Goal: Transaction & Acquisition: Download file/media

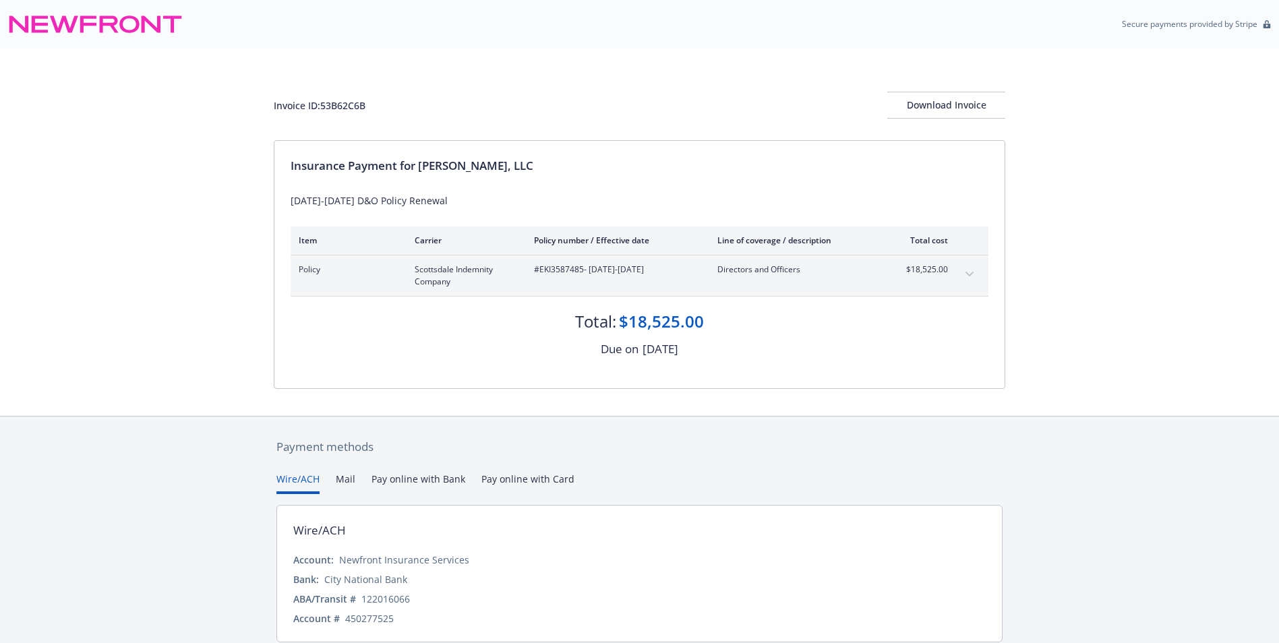
click at [325, 108] on div "Invoice ID: 53B62C6B" at bounding box center [320, 105] width 92 height 14
click at [900, 105] on button "Download Invoice" at bounding box center [947, 105] width 118 height 27
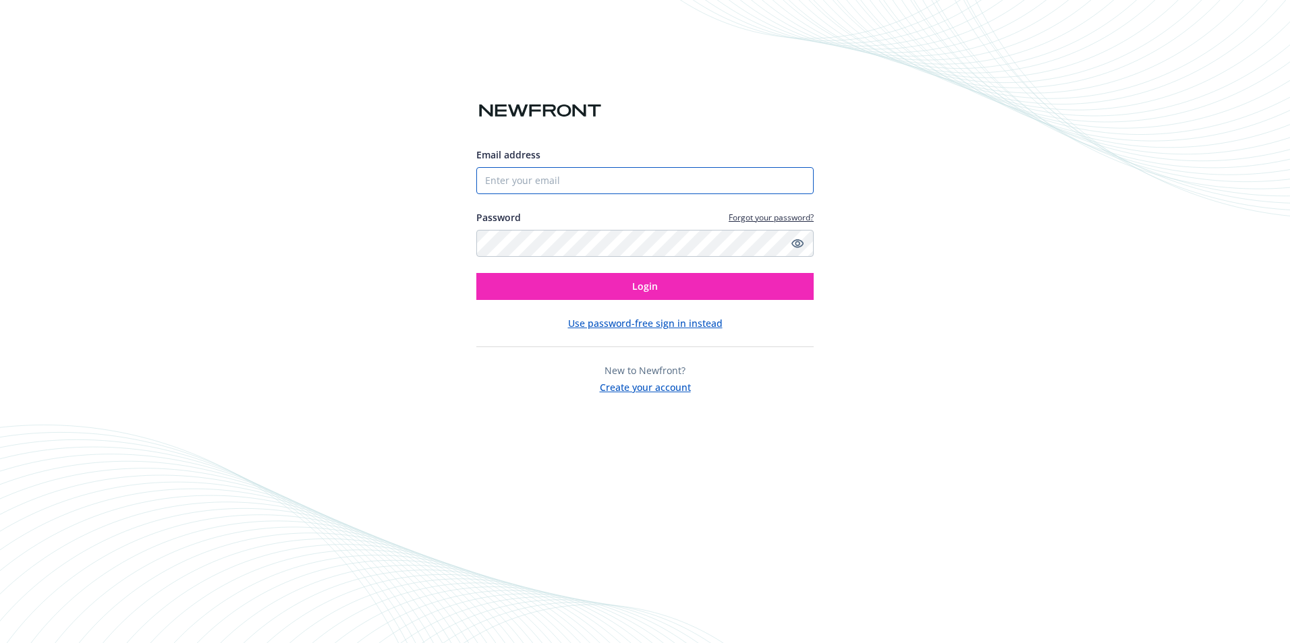
click at [546, 188] on input "Email address" at bounding box center [644, 180] width 337 height 27
click at [916, 92] on div "Email address Password Forgot your password? Login Use password-free sign in in…" at bounding box center [645, 321] width 1290 height 643
click at [587, 205] on div "Email address Password Forgot your password? Login" at bounding box center [644, 224] width 337 height 152
click at [591, 194] on input "Email address" at bounding box center [644, 180] width 337 height 27
click at [572, 175] on input "Email address" at bounding box center [644, 180] width 337 height 27
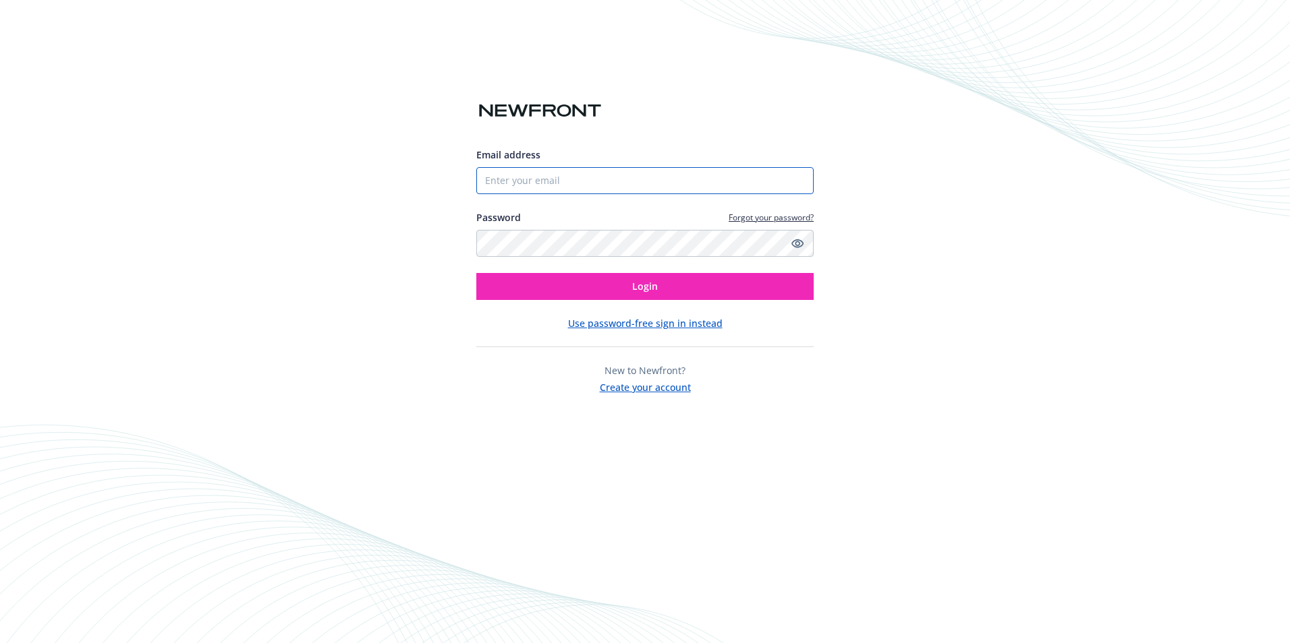
paste input "accountspayable@shandyclinic.com"
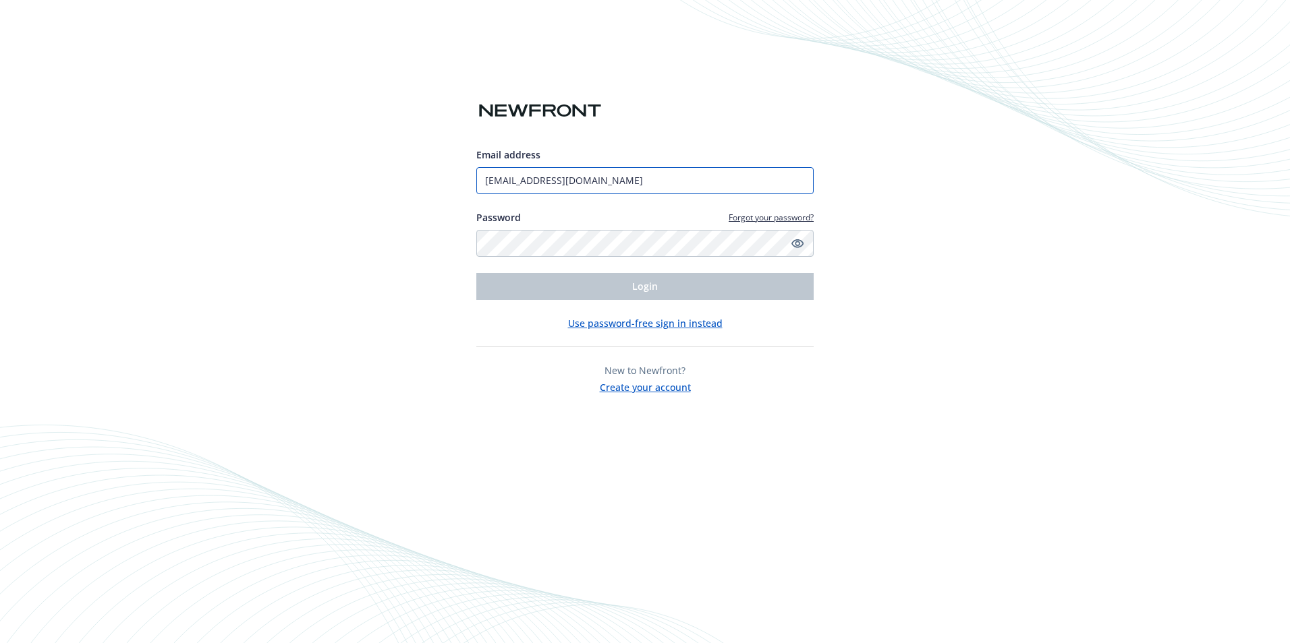
type input "accountspayable@shandyclinic.com"
drag, startPoint x: 898, startPoint y: 247, endPoint x: 870, endPoint y: 243, distance: 27.9
click at [898, 247] on div "Email address accountspayable@shandyclinic.com Password Forgot your password? L…" at bounding box center [645, 321] width 1290 height 643
click at [745, 219] on link "Forgot your password?" at bounding box center [770, 217] width 85 height 11
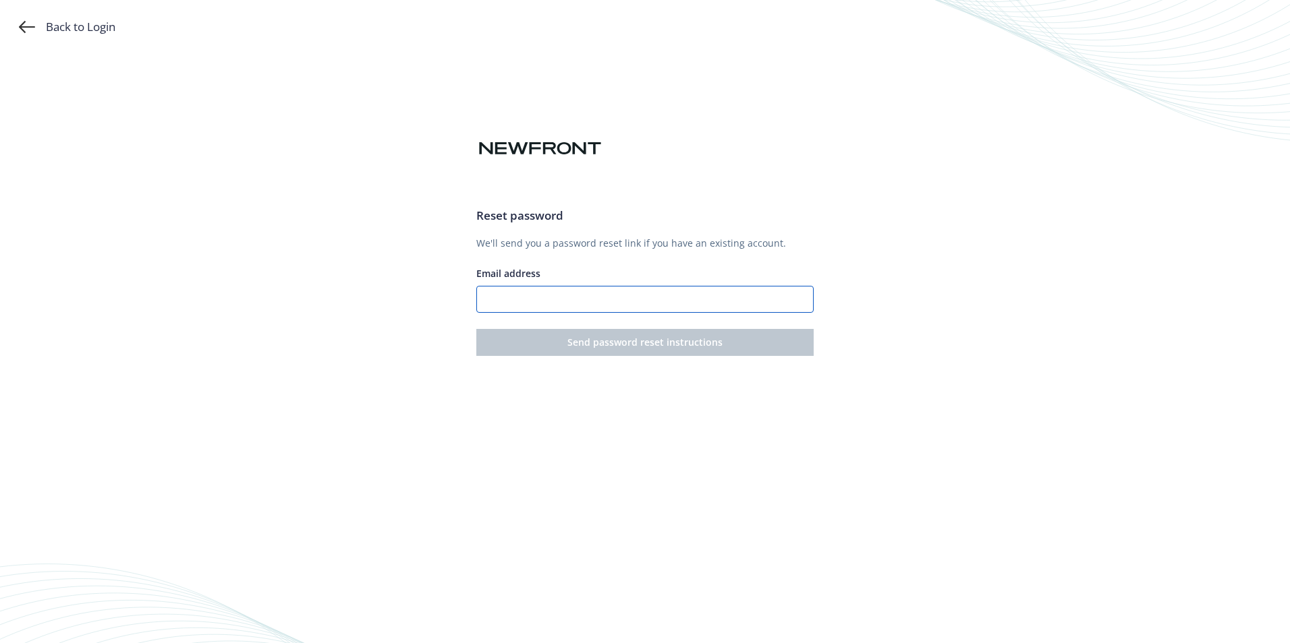
click at [597, 290] on input "Email address" at bounding box center [644, 299] width 337 height 27
paste input "accountspayable@shandyclinic.com"
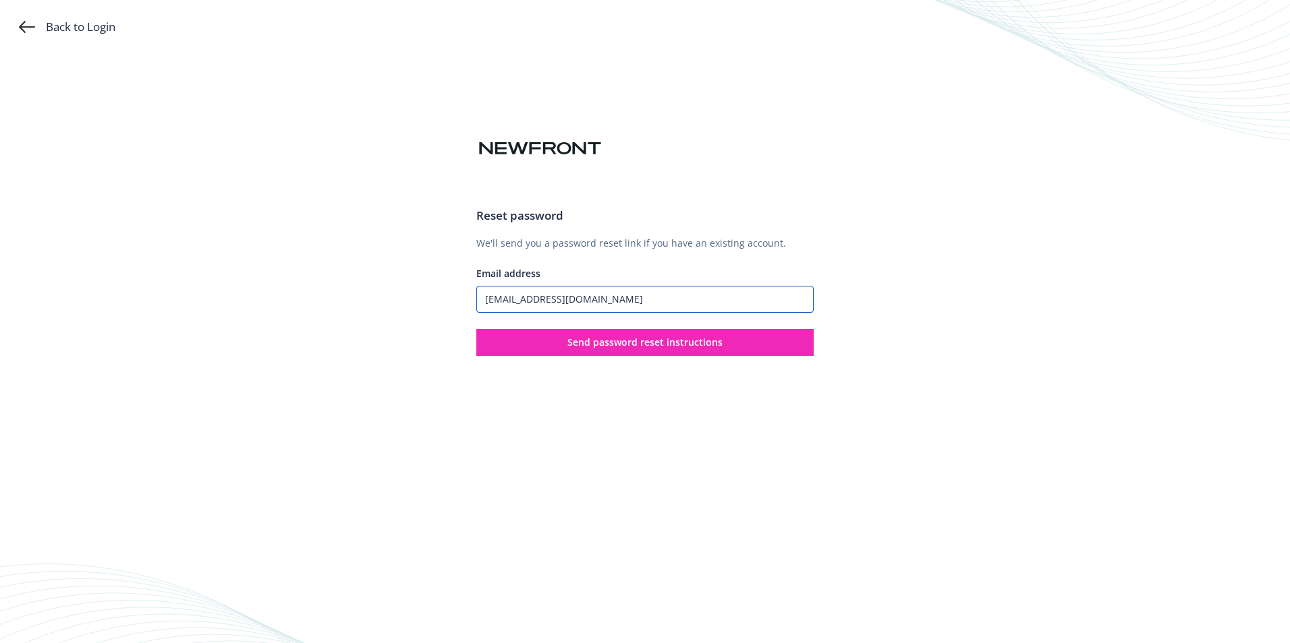
type input "accountspayable@shandyclinic.com"
drag, startPoint x: 1039, startPoint y: 353, endPoint x: 1014, endPoint y: 355, distance: 25.1
click at [1039, 353] on div "Back to Login Reset password We'll send you a password reset link if you have a…" at bounding box center [645, 321] width 1290 height 643
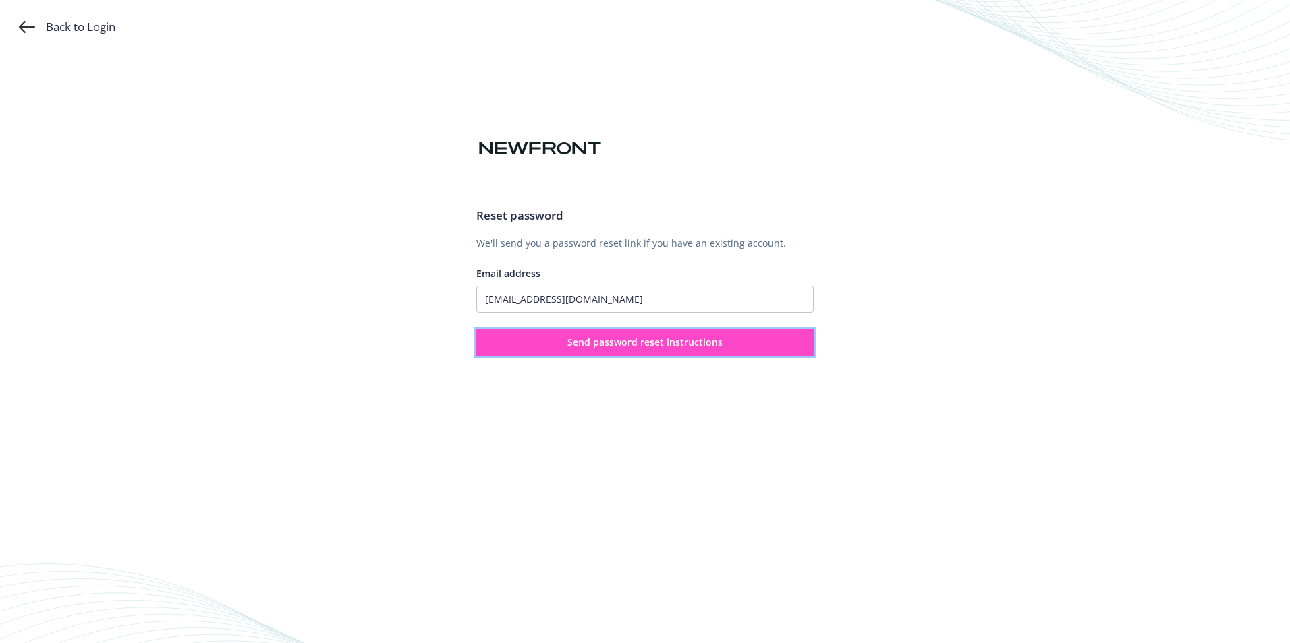
drag, startPoint x: 685, startPoint y: 353, endPoint x: 787, endPoint y: 350, distance: 101.9
click at [687, 353] on button "Send password reset instructions" at bounding box center [644, 342] width 337 height 27
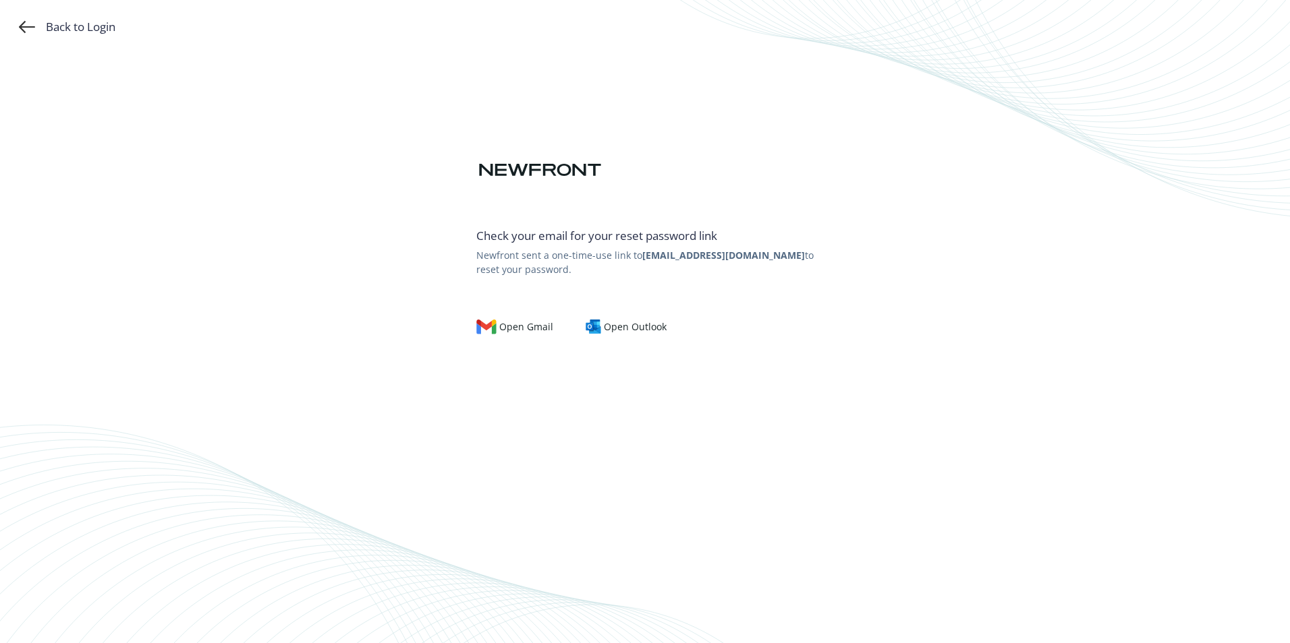
click at [54, 32] on div "Back to Login" at bounding box center [67, 27] width 96 height 16
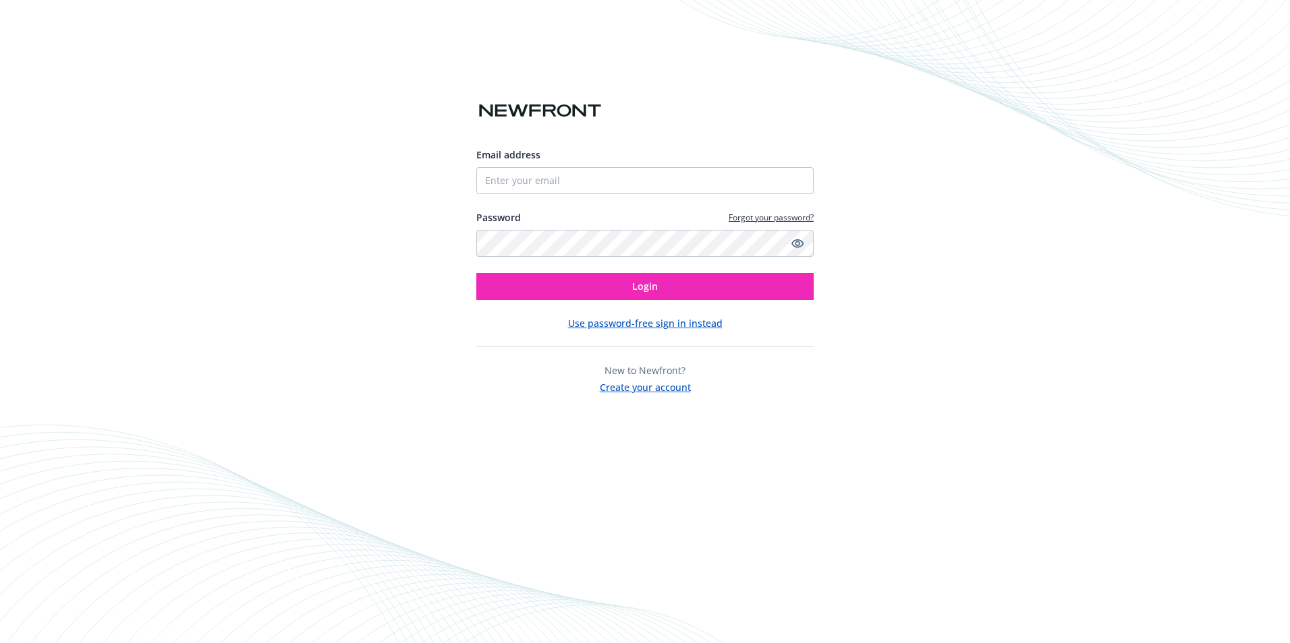
drag, startPoint x: 847, startPoint y: 32, endPoint x: 877, endPoint y: 38, distance: 30.4
click at [848, 32] on div "Email address Password Forgot your password? Login Use password-free sign in in…" at bounding box center [645, 321] width 1290 height 643
click at [950, 75] on div "Email address Password Forgot your password? Login Use password-free sign in in…" at bounding box center [645, 321] width 1290 height 643
click at [953, 165] on div "Email address Password Forgot your password? Login Use password-free sign in in…" at bounding box center [645, 321] width 1290 height 643
